Goal: Complete application form

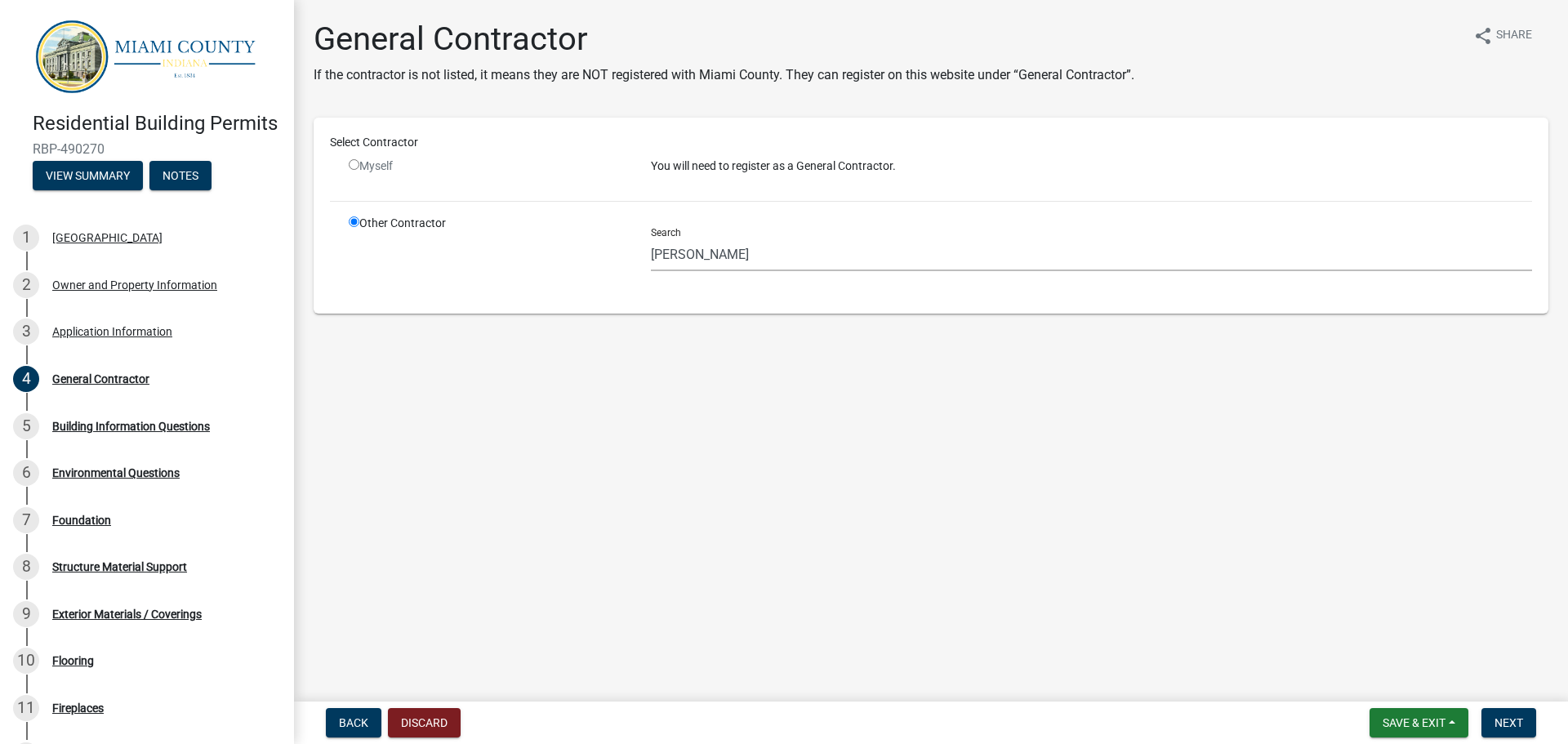
click at [352, 167] on input "radio" at bounding box center [353, 164] width 11 height 11
radio input "false"
radio input "true"
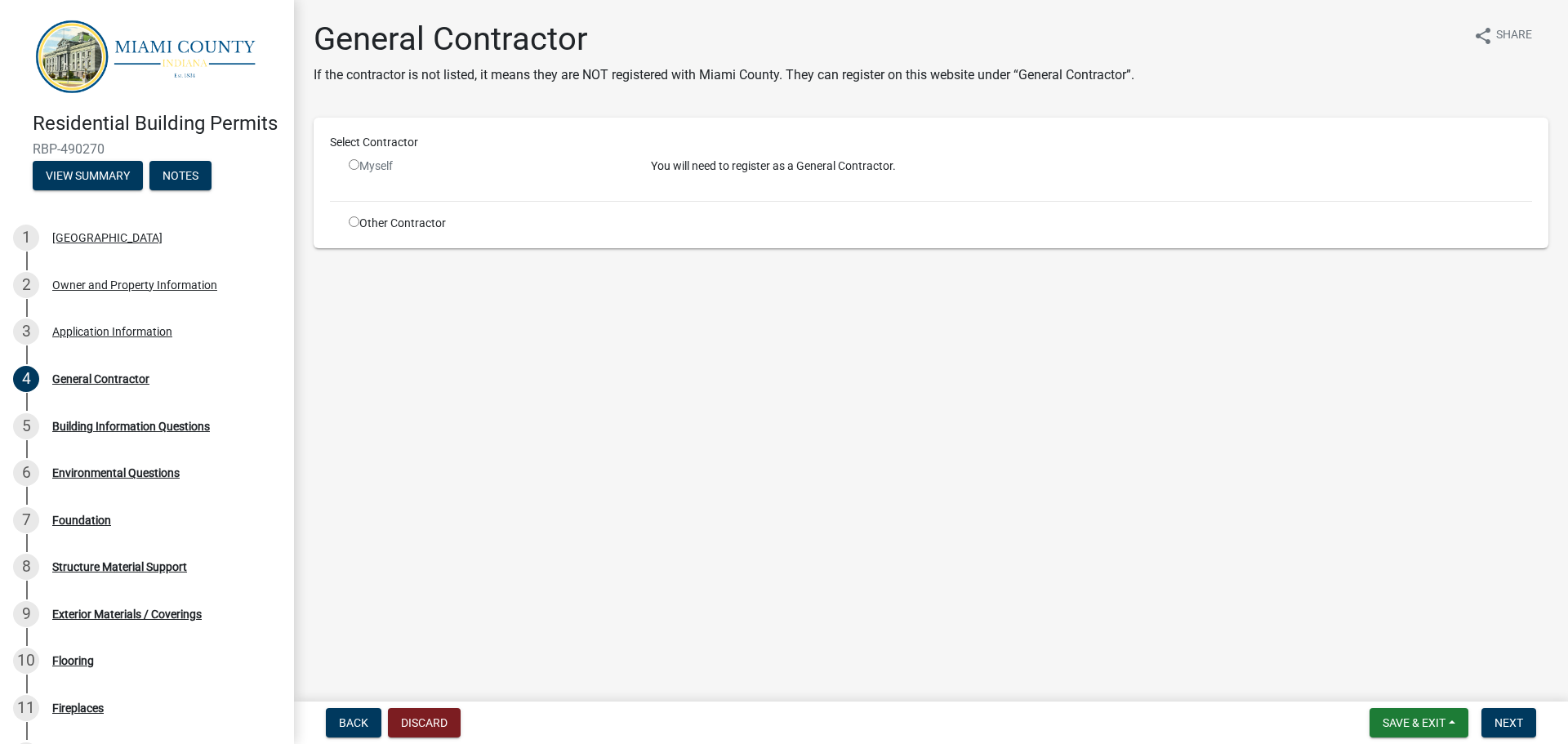
click at [353, 224] on input "radio" at bounding box center [353, 222] width 11 height 11
radio input "true"
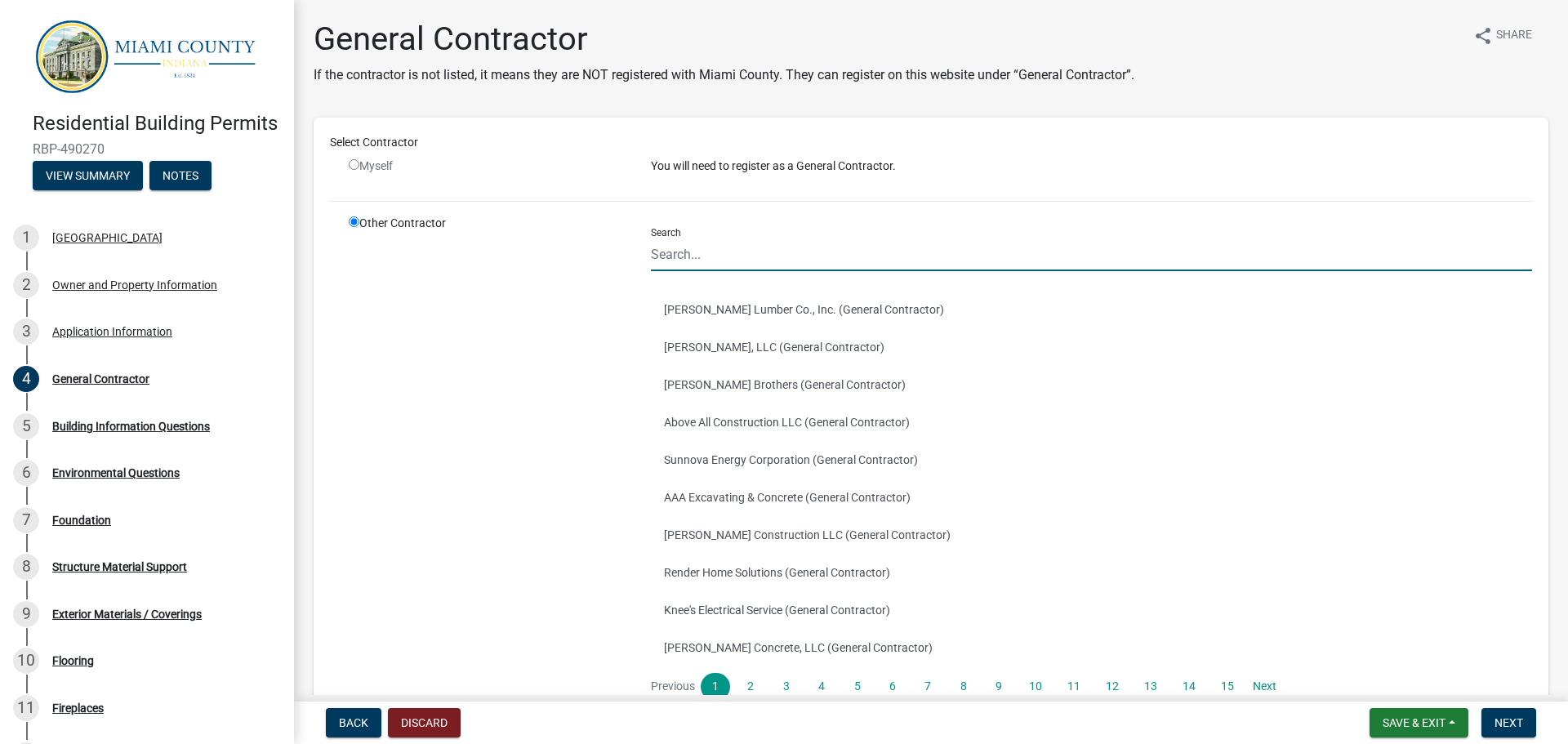
click at [791, 248] on input "Search" at bounding box center [1091, 255] width 881 height 34
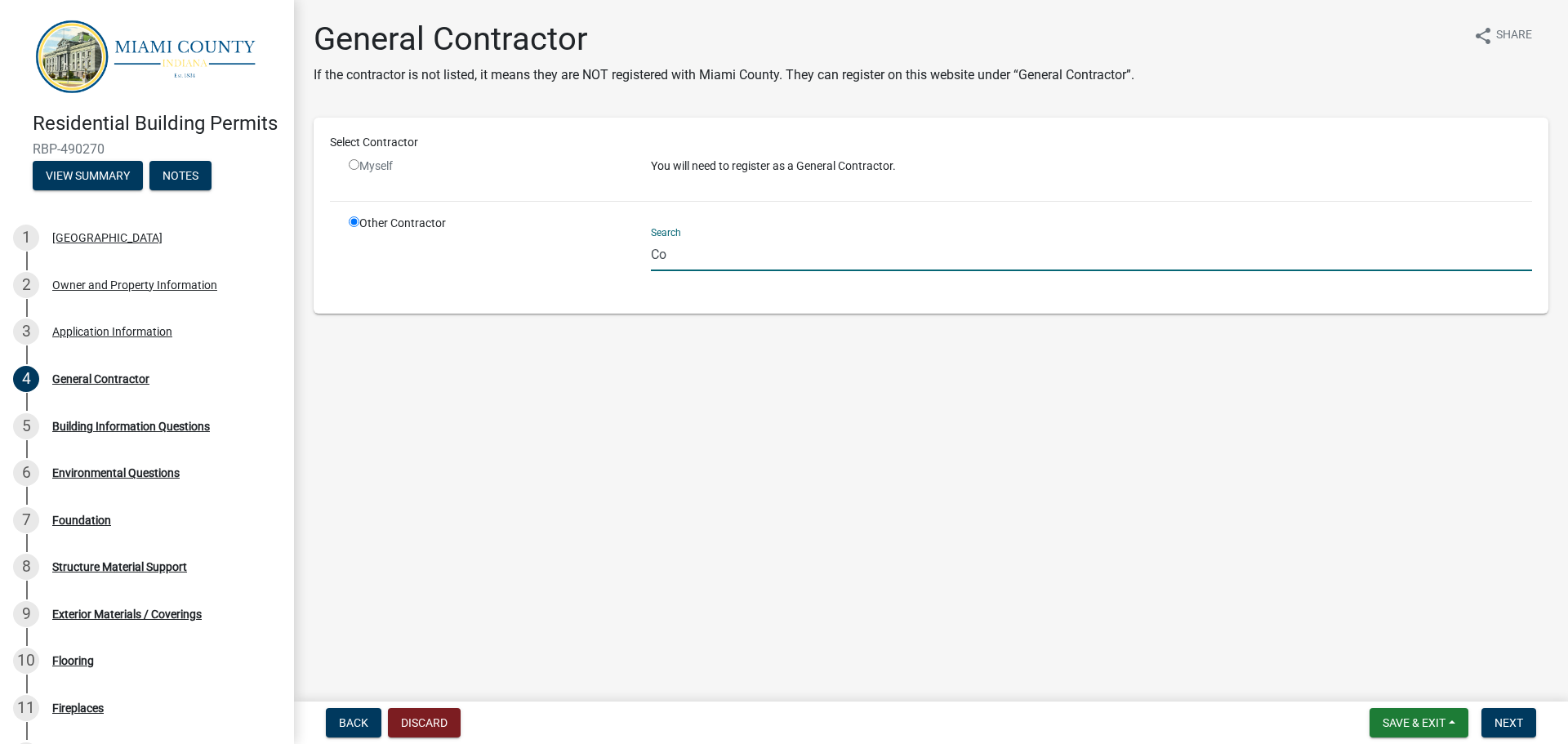
type input "C"
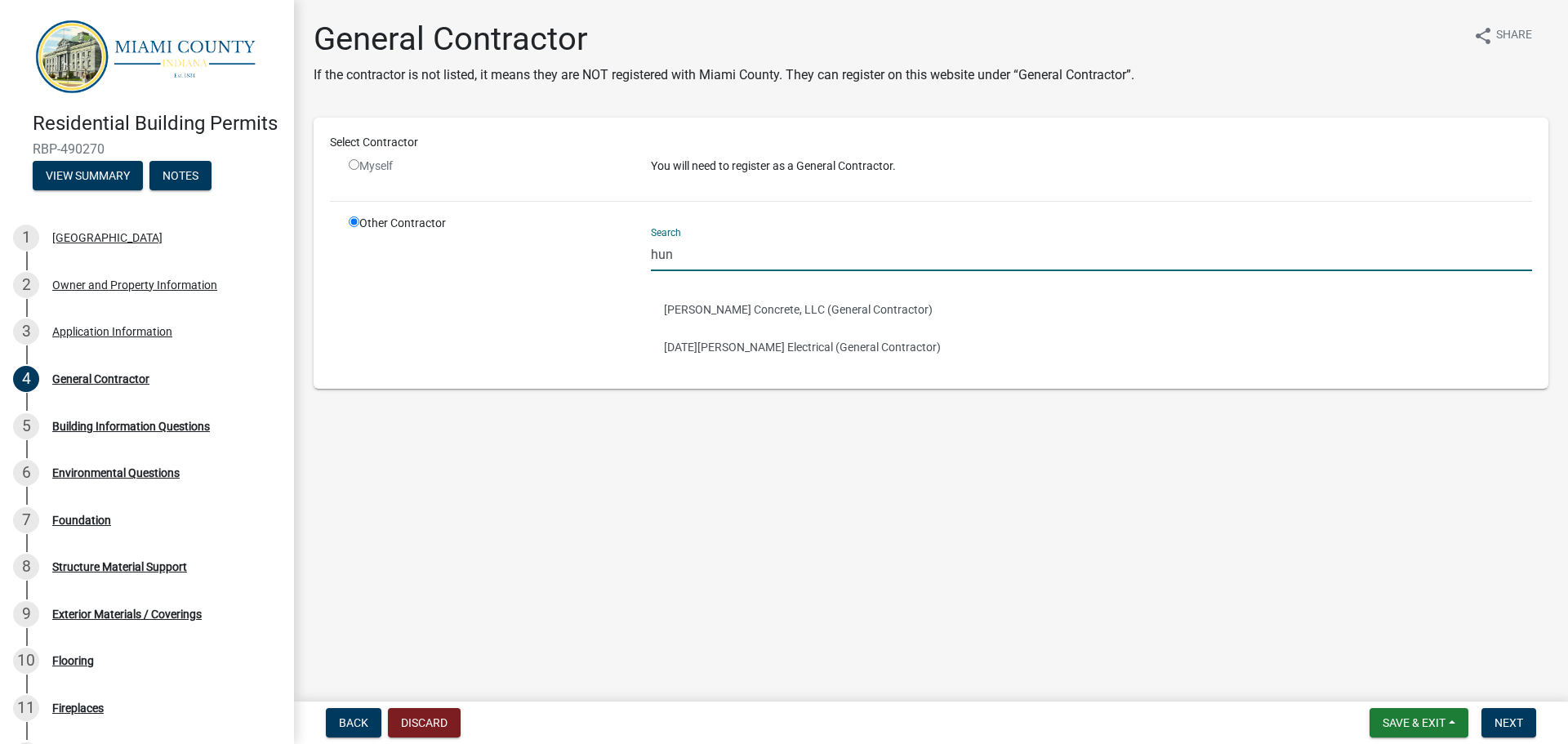
type input "hun"
